Goal: Task Accomplishment & Management: Manage account settings

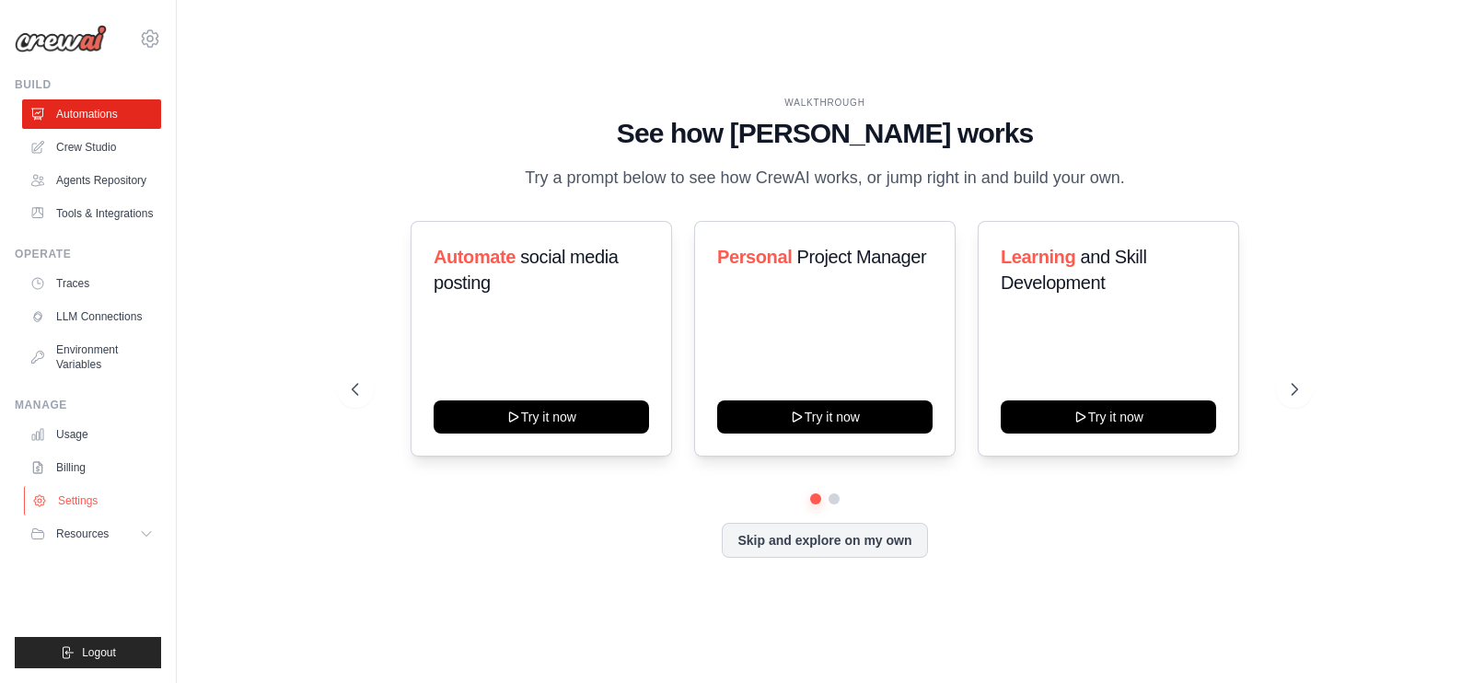
click at [59, 495] on link "Settings" at bounding box center [93, 500] width 139 height 29
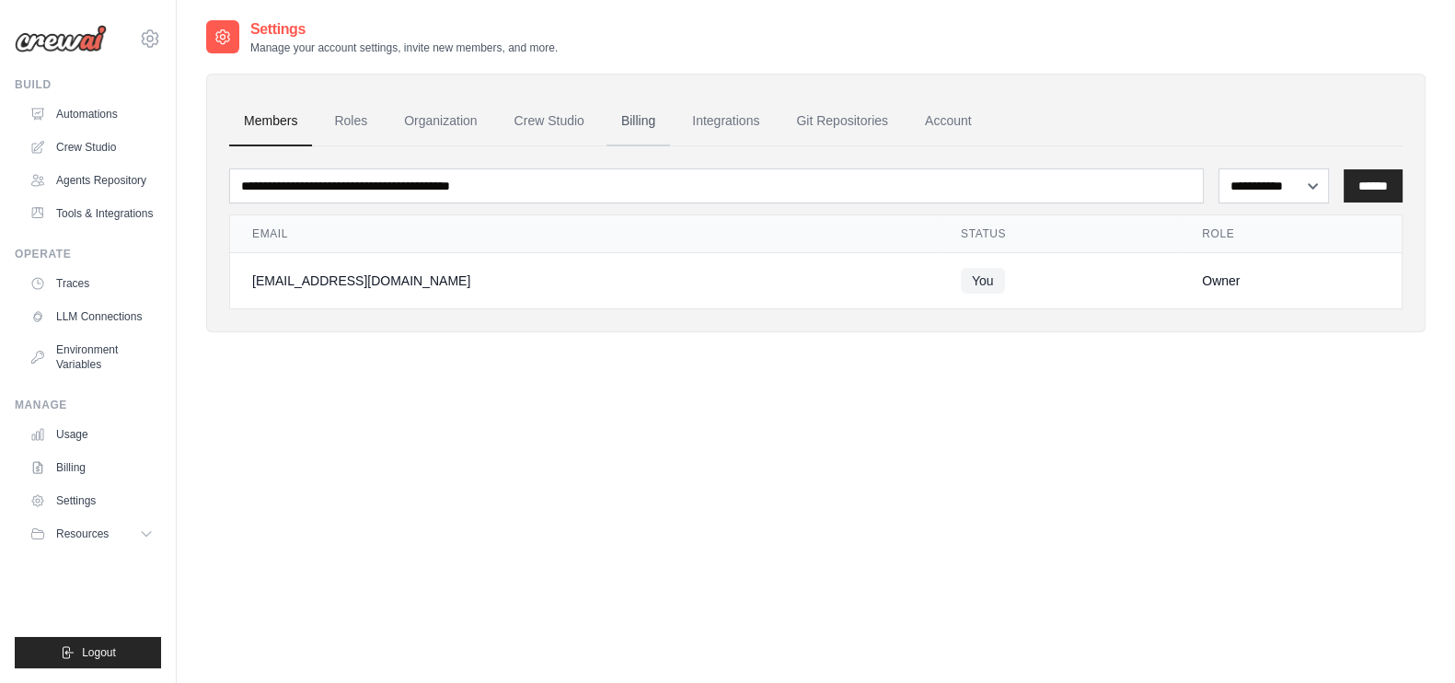
click at [647, 121] on link "Billing" at bounding box center [639, 122] width 64 height 50
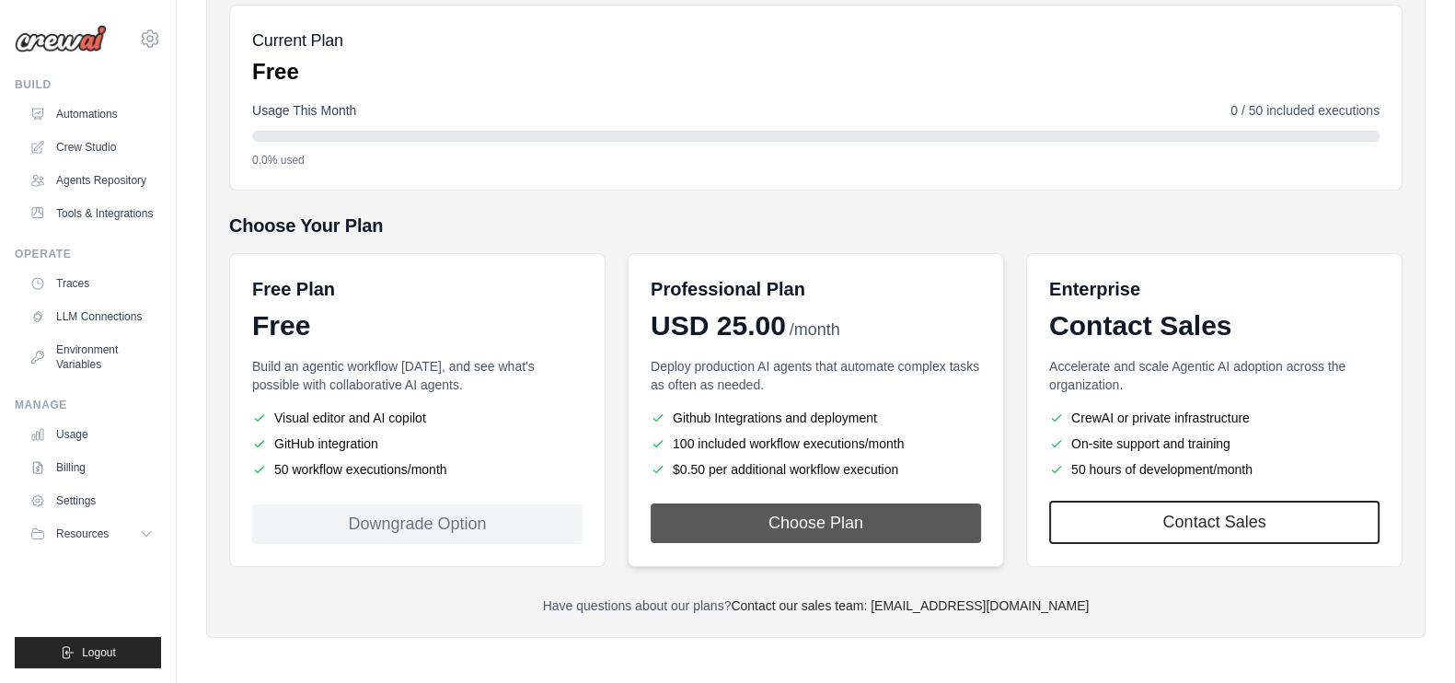
click at [704, 513] on button "Choose Plan" at bounding box center [816, 523] width 330 height 40
